Goal: Information Seeking & Learning: Learn about a topic

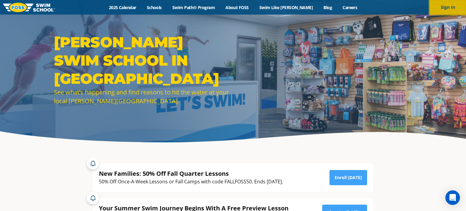
click at [437, 10] on button "Sign In" at bounding box center [447, 7] width 36 height 15
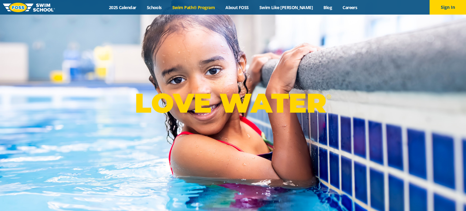
click at [215, 7] on link "Swim Path® Program" at bounding box center [193, 8] width 53 height 6
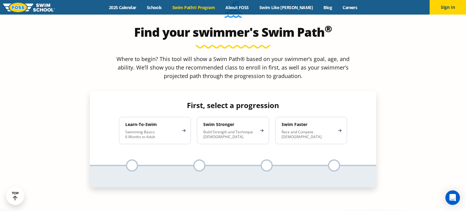
scroll to position [553, 0]
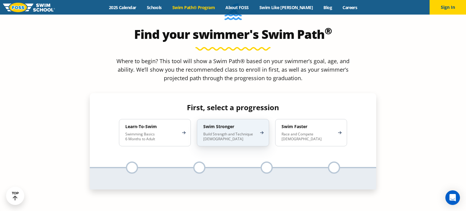
click at [252, 132] on p "Build Strength and Technique 5-13 Years Old" at bounding box center [229, 137] width 53 height 10
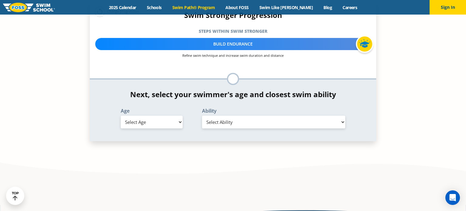
scroll to position [648, 0]
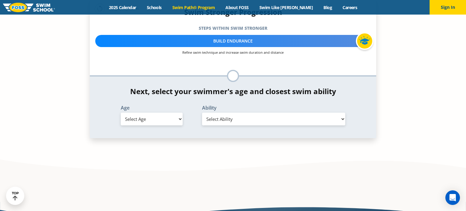
click at [178, 113] on select "Select Age 6 months - 1 year 1 year 2 years 3 years 4 years 5 years 6 years 7 y…" at bounding box center [152, 119] width 62 height 13
select select "13-years-"
click at [121, 113] on select "Select Age 6 months - 1 year 1 year 2 years 3 years 4 years 5 years 6 years 7 y…" at bounding box center [152, 119] width 62 height 13
click at [271, 113] on select "Select Ability First in-water experience When in the water, reliant on a life j…" at bounding box center [273, 119] width 143 height 13
select select "13-years--able-to-swim-front-crawl-40-ft-backstroke-40-ft-and-breaststroke-15-ft"
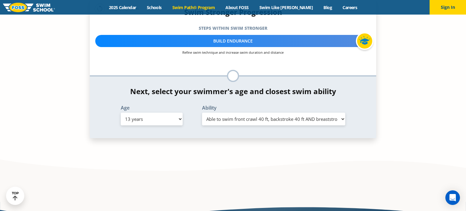
click at [202, 113] on select "Select Ability First in-water experience When in the water, reliant on a life j…" at bounding box center [273, 119] width 143 height 13
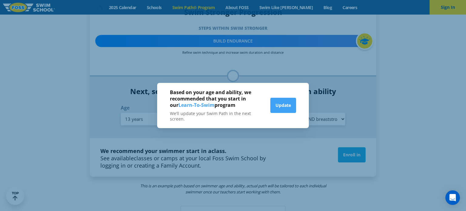
scroll to position [653, 0]
